Goal: Find specific page/section: Find specific page/section

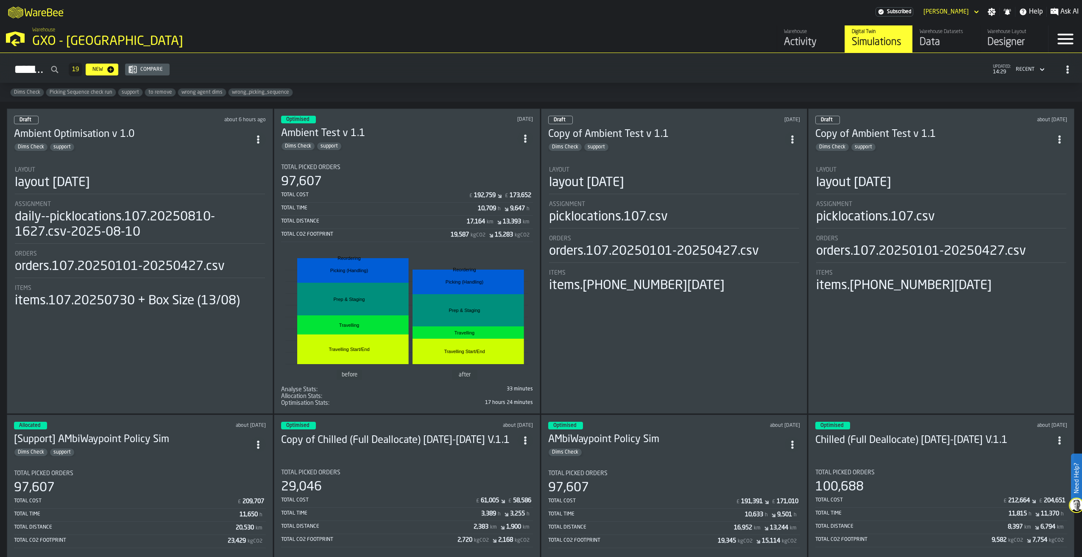
click at [921, 37] on div "Data" at bounding box center [947, 43] width 54 height 14
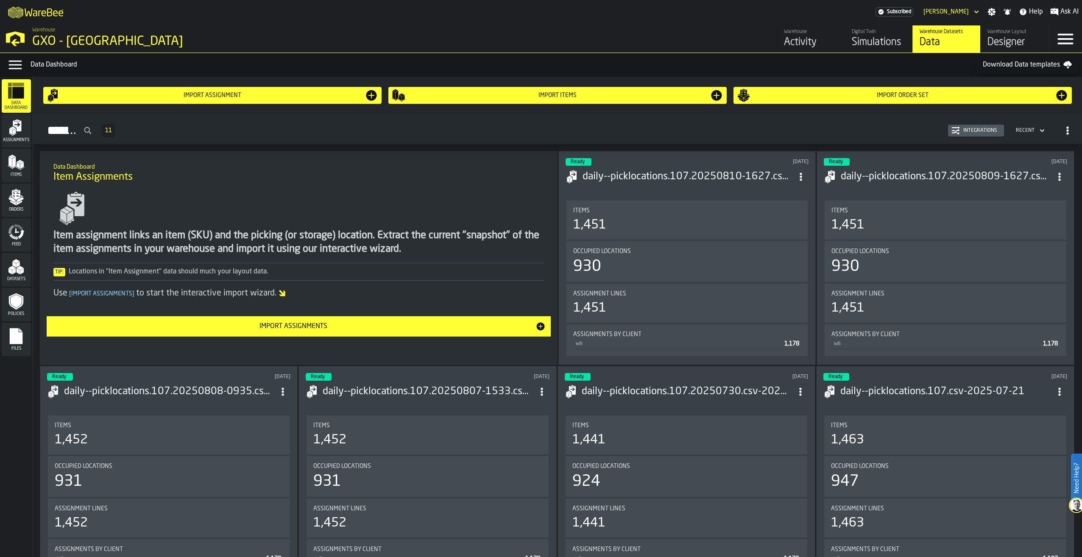
click at [22, 205] on icon "menu Orders" at bounding box center [16, 197] width 17 height 17
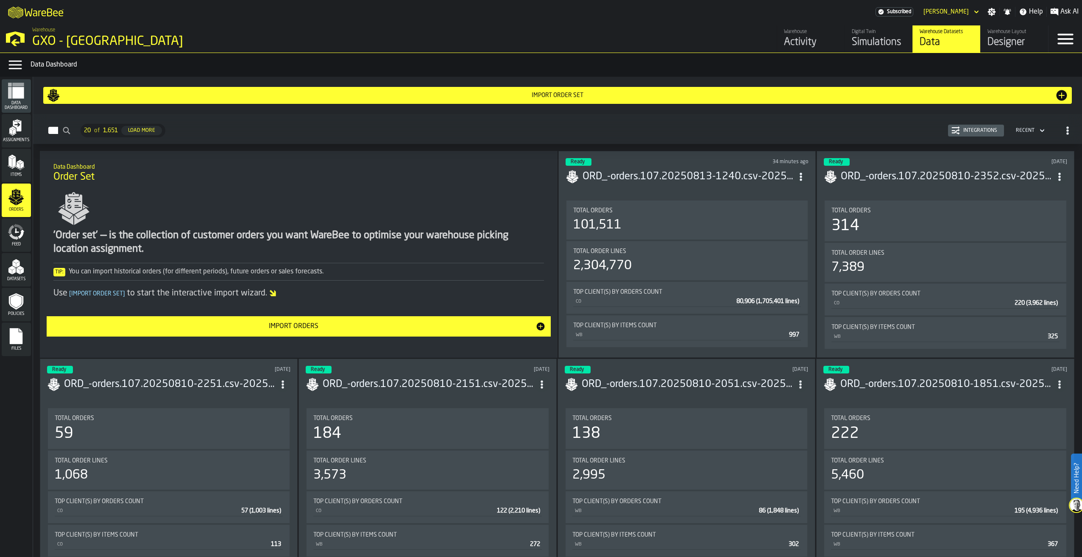
click at [966, 128] on div "Integrations" at bounding box center [980, 131] width 41 height 6
